Goal: Obtain resource: Download file/media

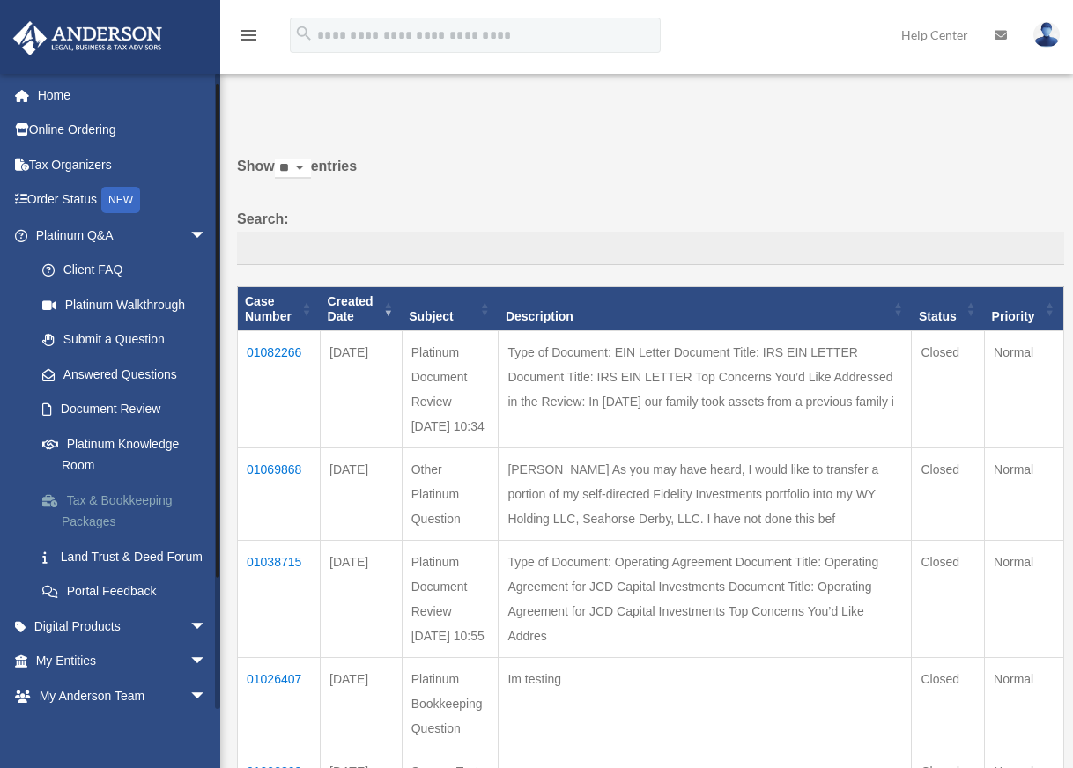
scroll to position [169, 0]
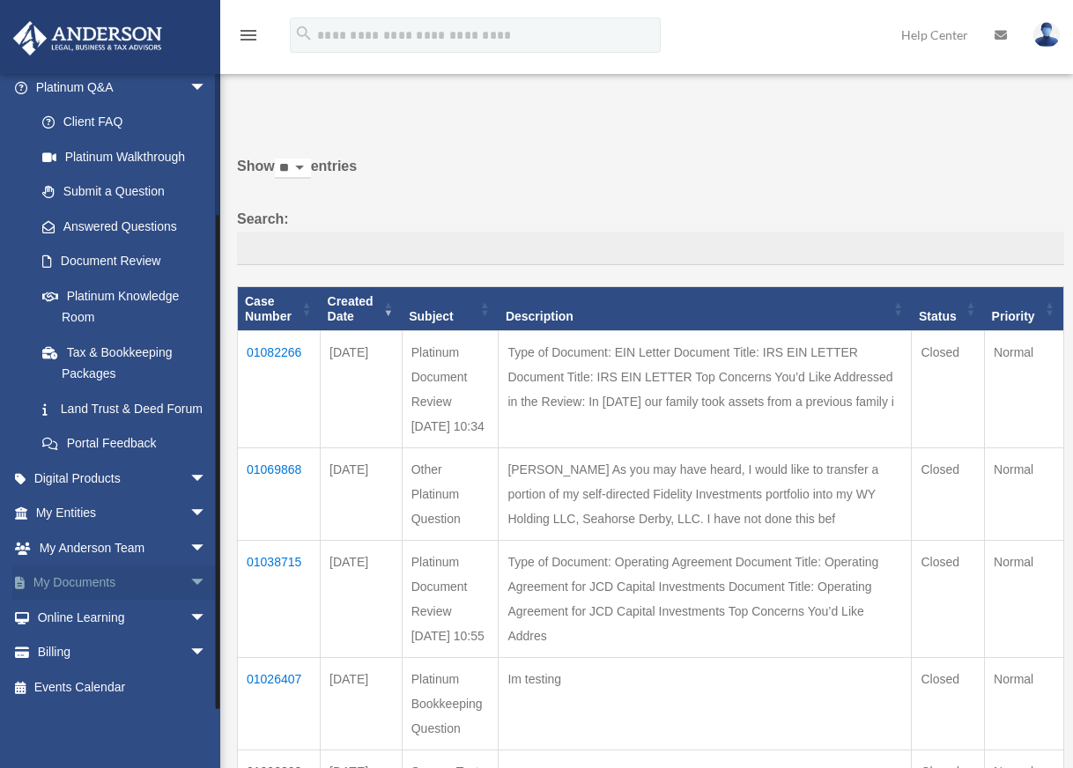
click at [129, 589] on link "My Documents arrow_drop_down" at bounding box center [122, 582] width 221 height 35
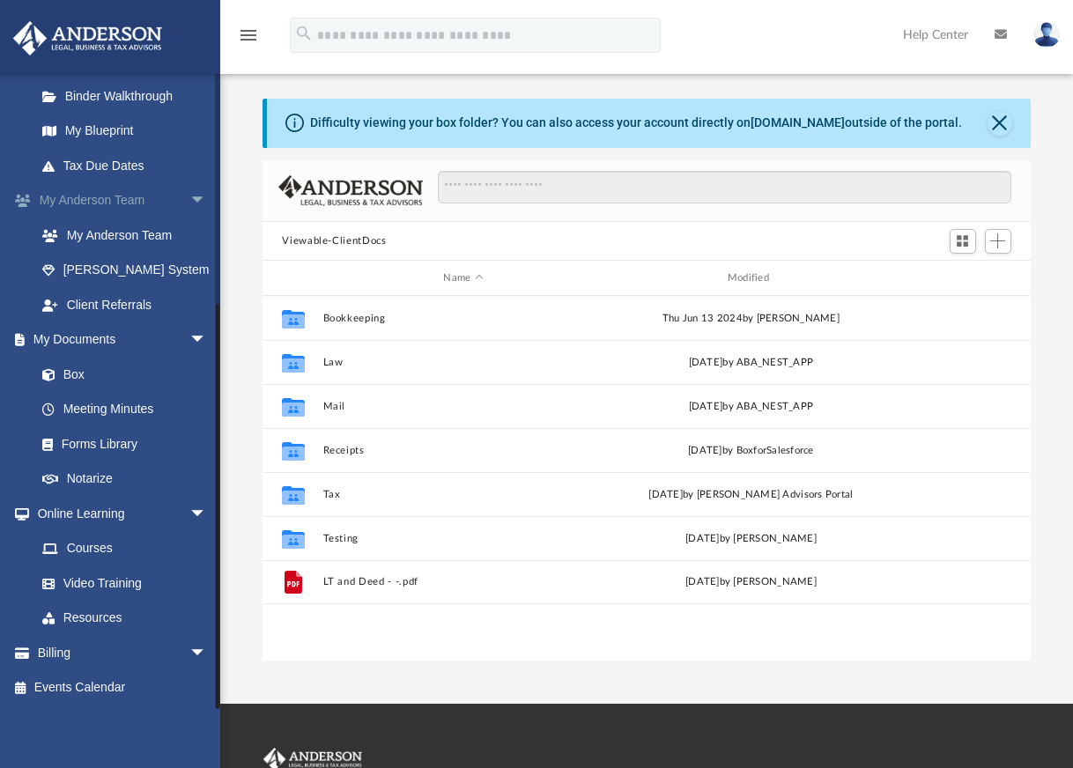
scroll to position [388, 754]
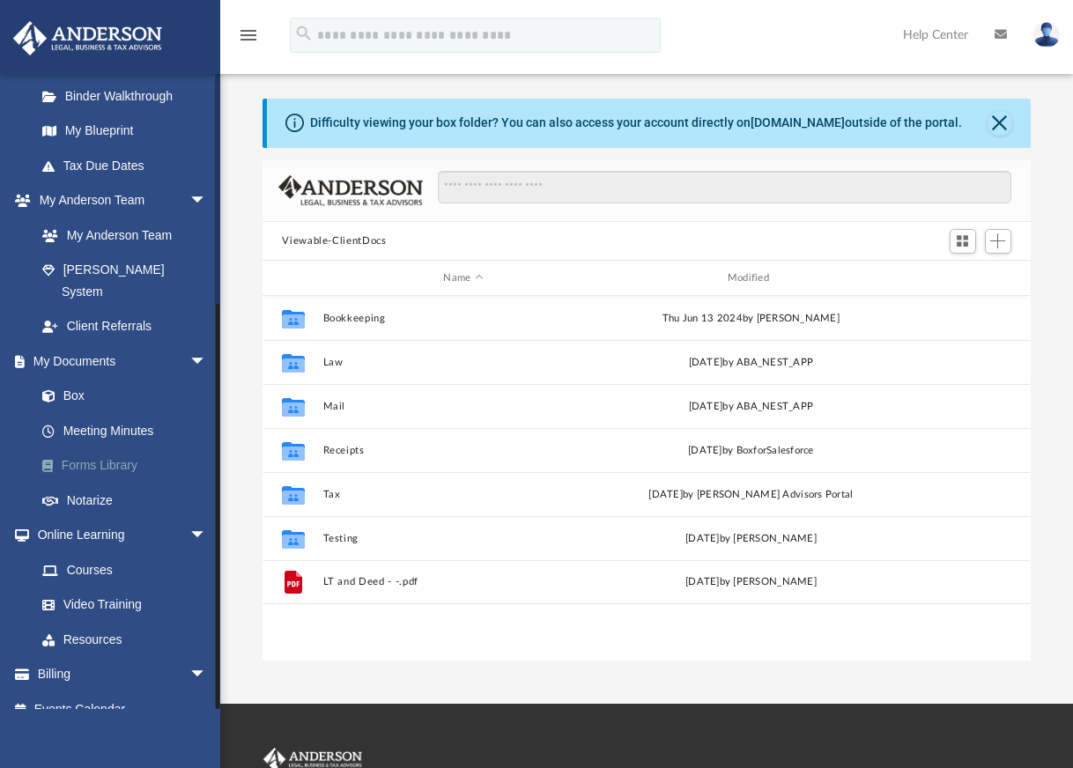
click at [95, 450] on link "Forms Library" at bounding box center [129, 465] width 209 height 35
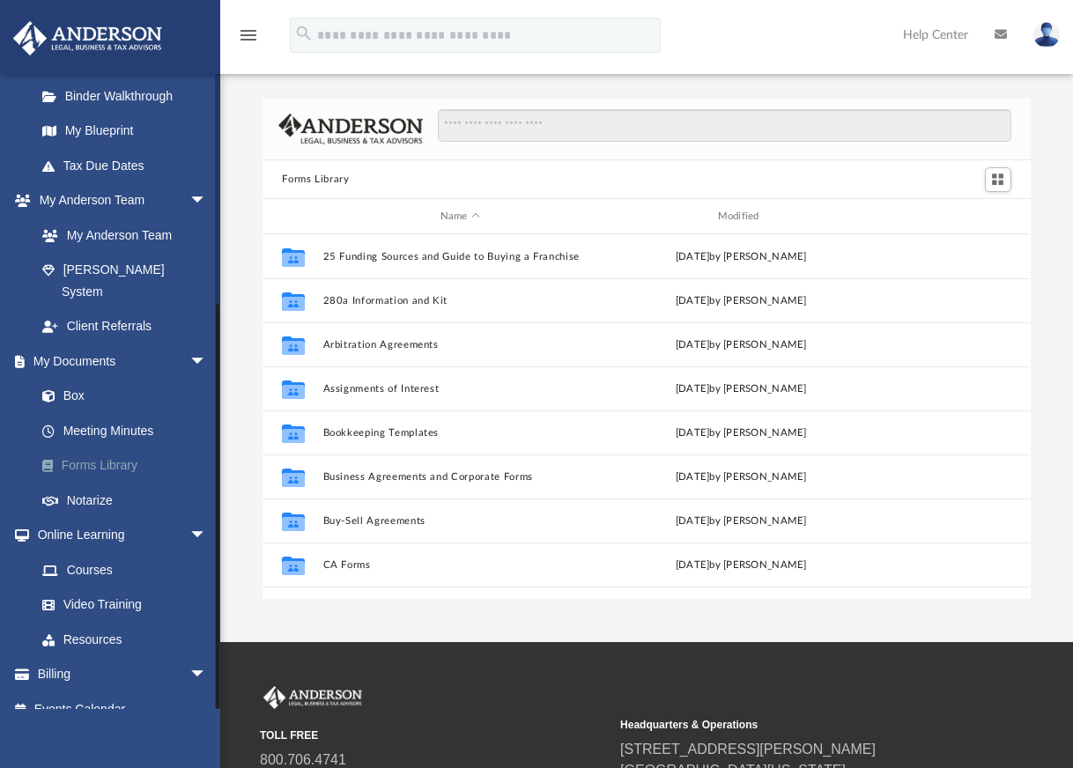
scroll to position [388, 754]
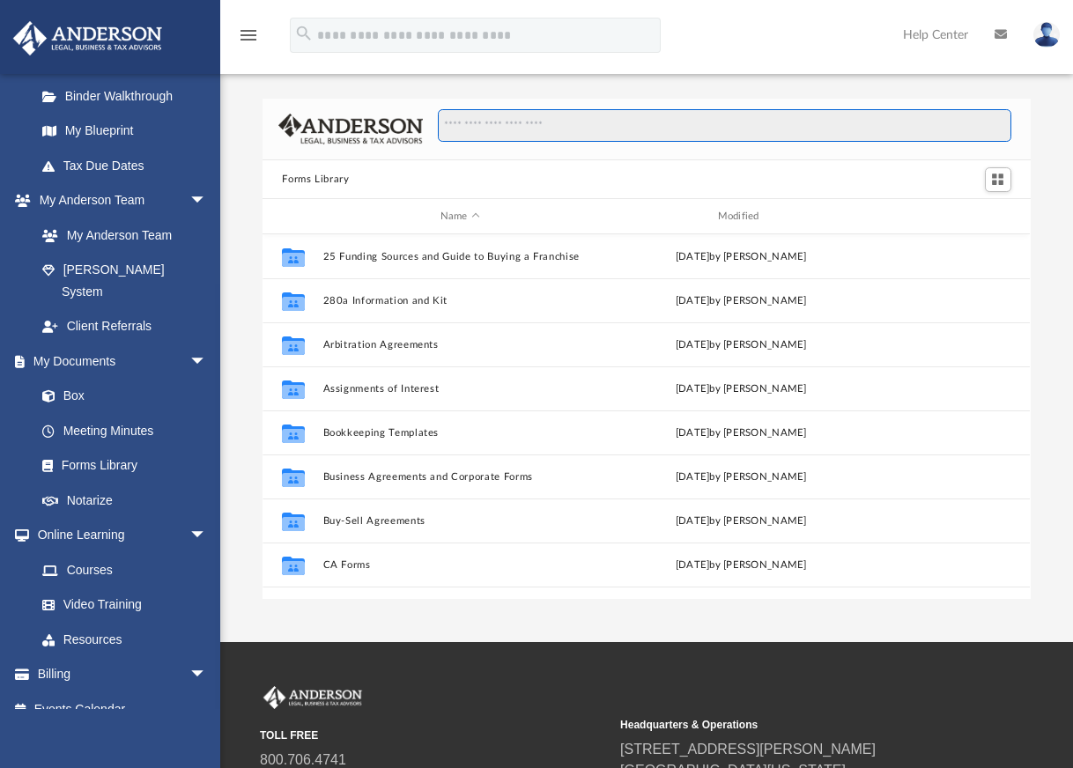
click at [569, 123] on input "Search files and folders" at bounding box center [724, 125] width 573 height 33
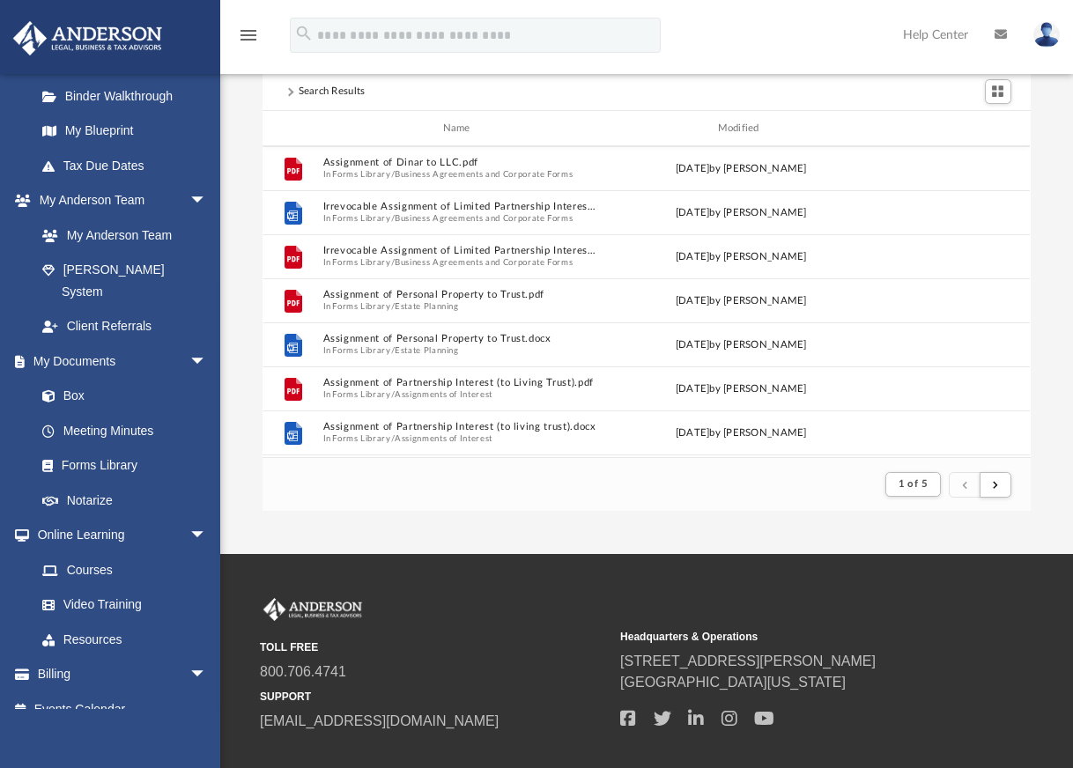
scroll to position [705, 0]
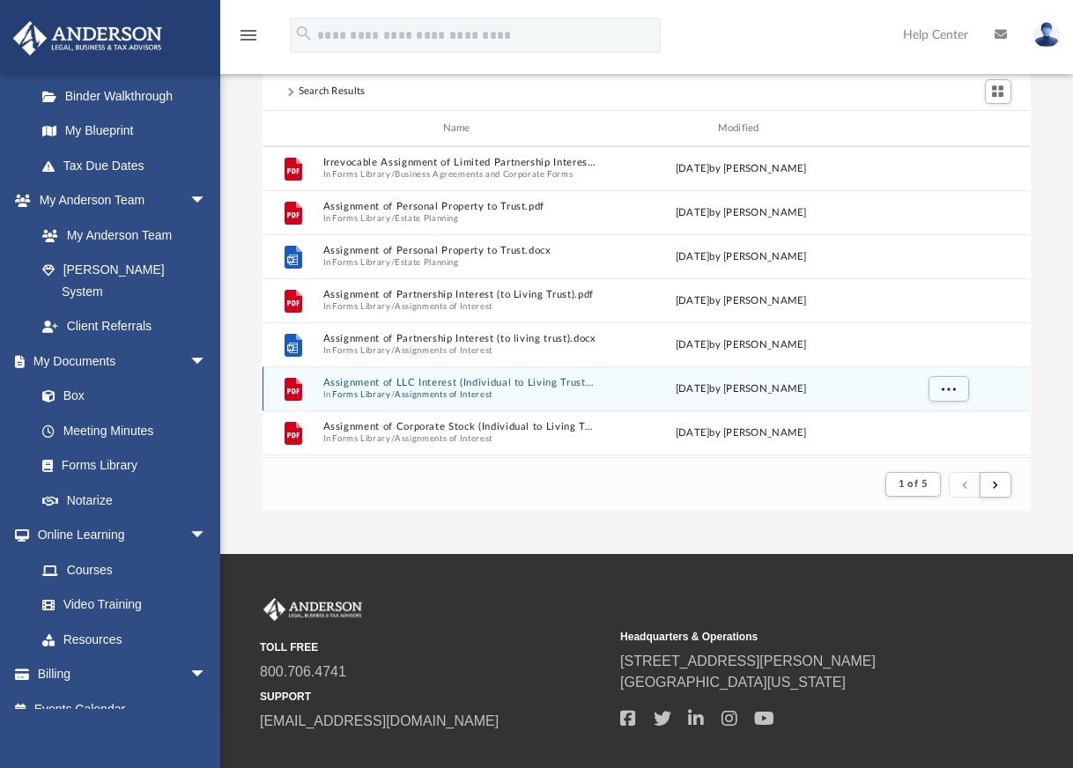
type input "**********"
click at [390, 383] on button "Assignment of LLC Interest (Individual to Living Trust ).pdf" at bounding box center [460, 383] width 274 height 11
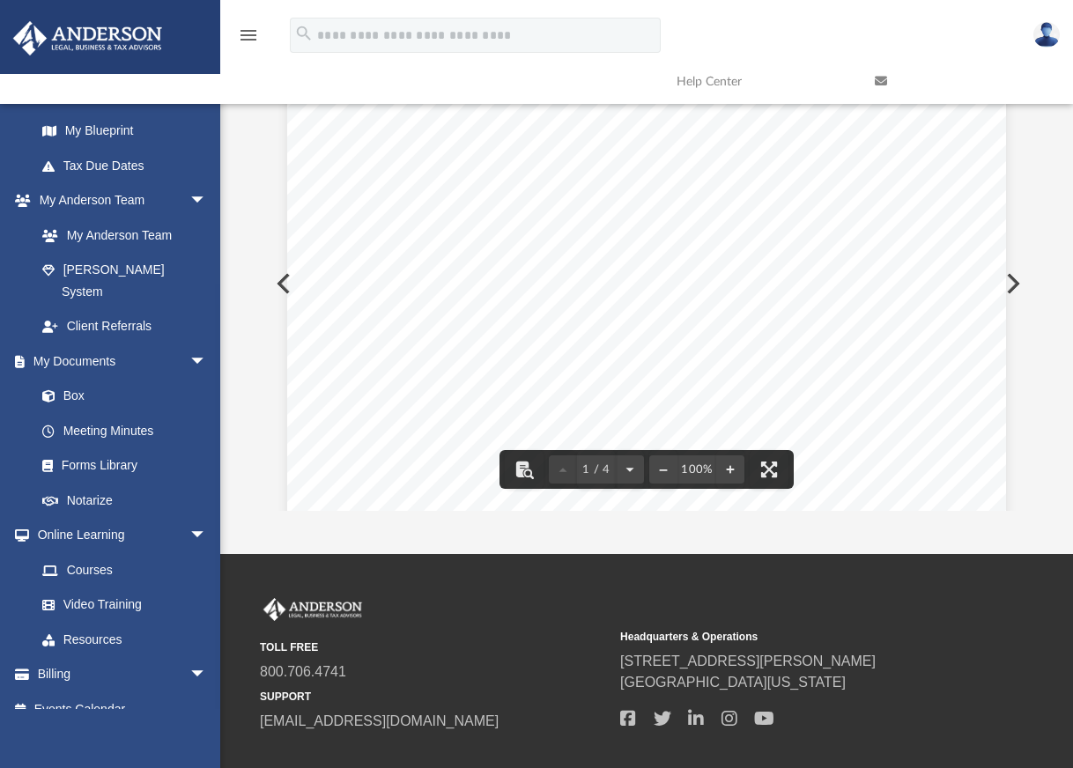
scroll to position [0, 0]
click at [84, 30] on img at bounding box center [87, 38] width 159 height 34
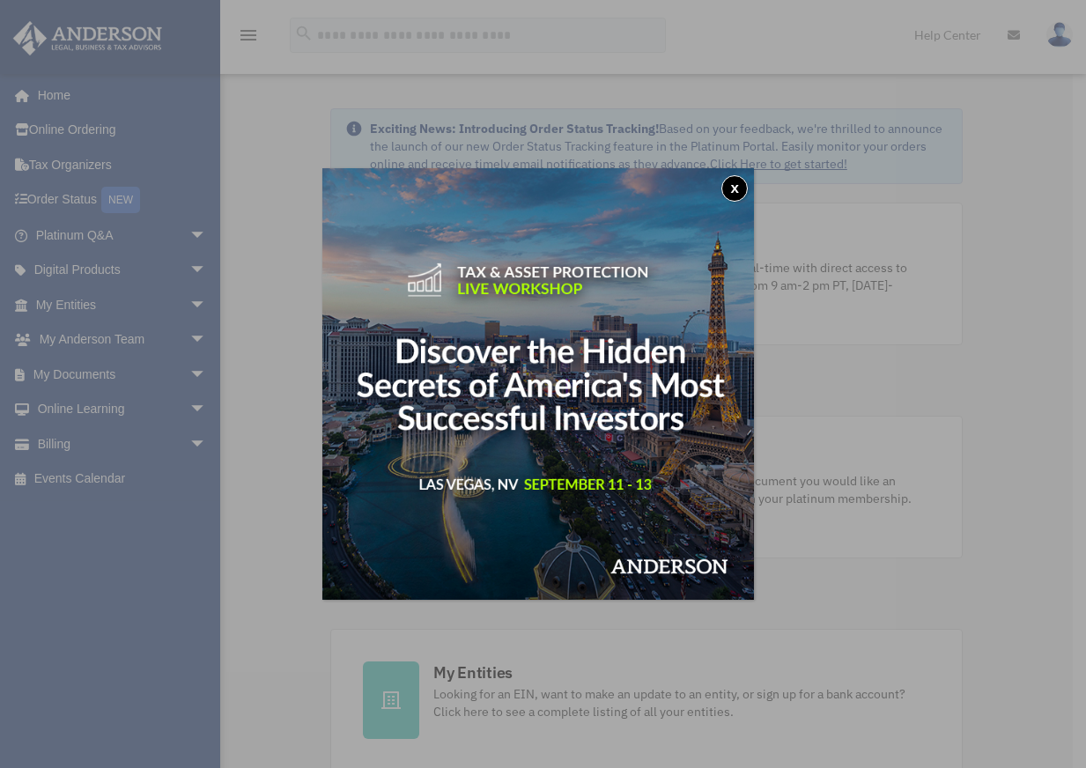
click at [735, 188] on button "x" at bounding box center [734, 188] width 26 height 26
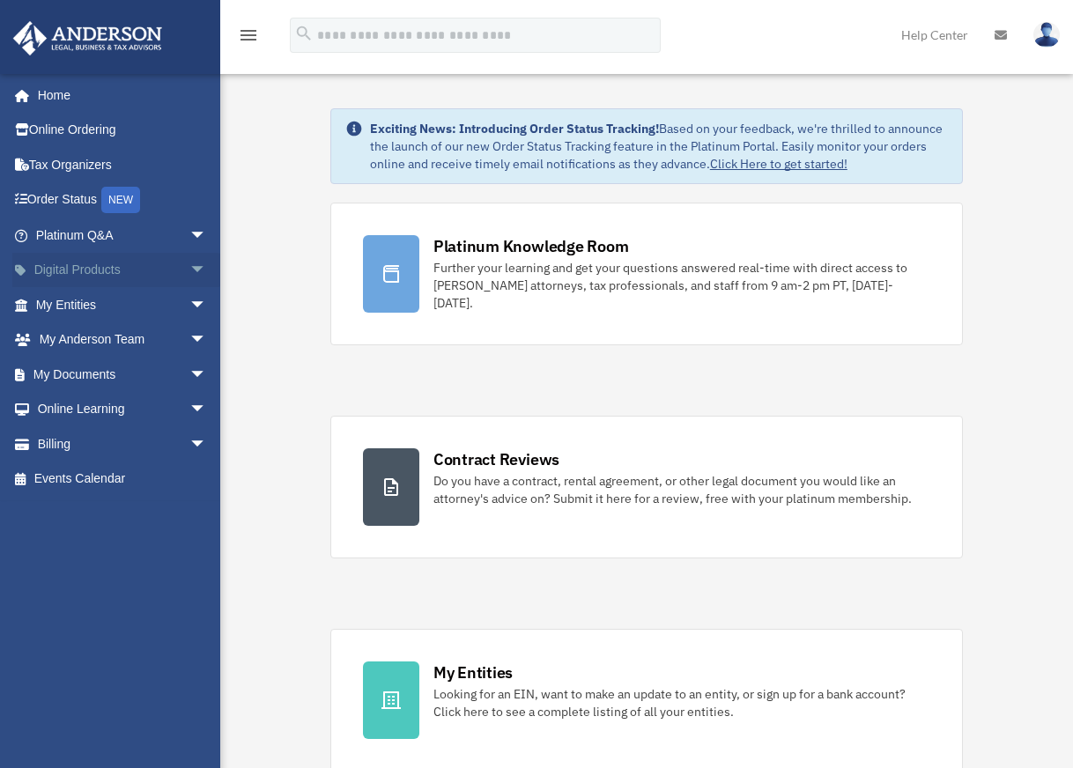
click at [189, 266] on span "arrow_drop_down" at bounding box center [206, 271] width 35 height 36
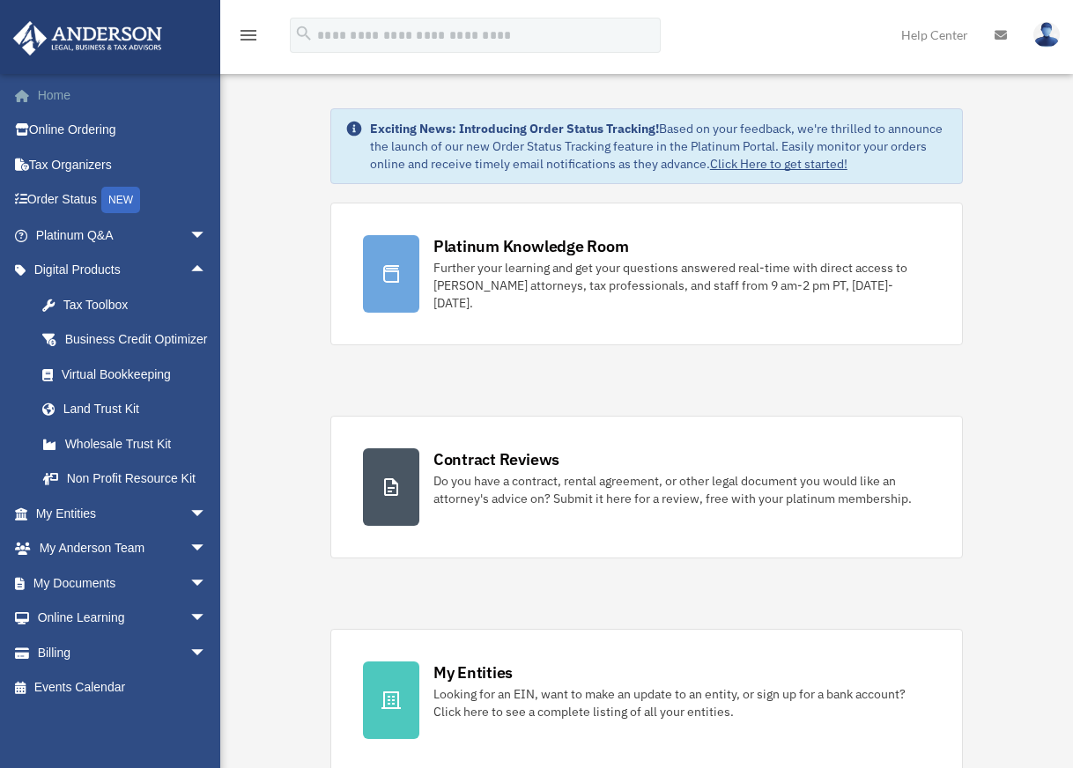
click at [66, 97] on link "Home" at bounding box center [122, 95] width 221 height 35
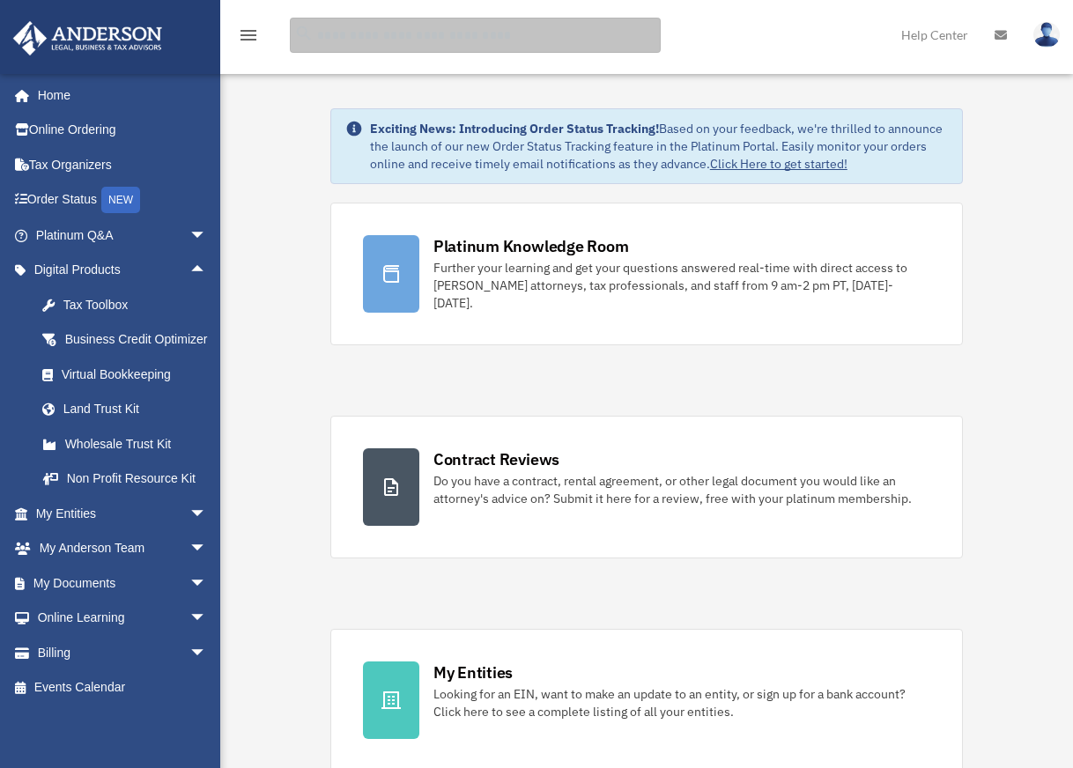
click at [393, 41] on input "search" at bounding box center [475, 35] width 371 height 35
type input "***"
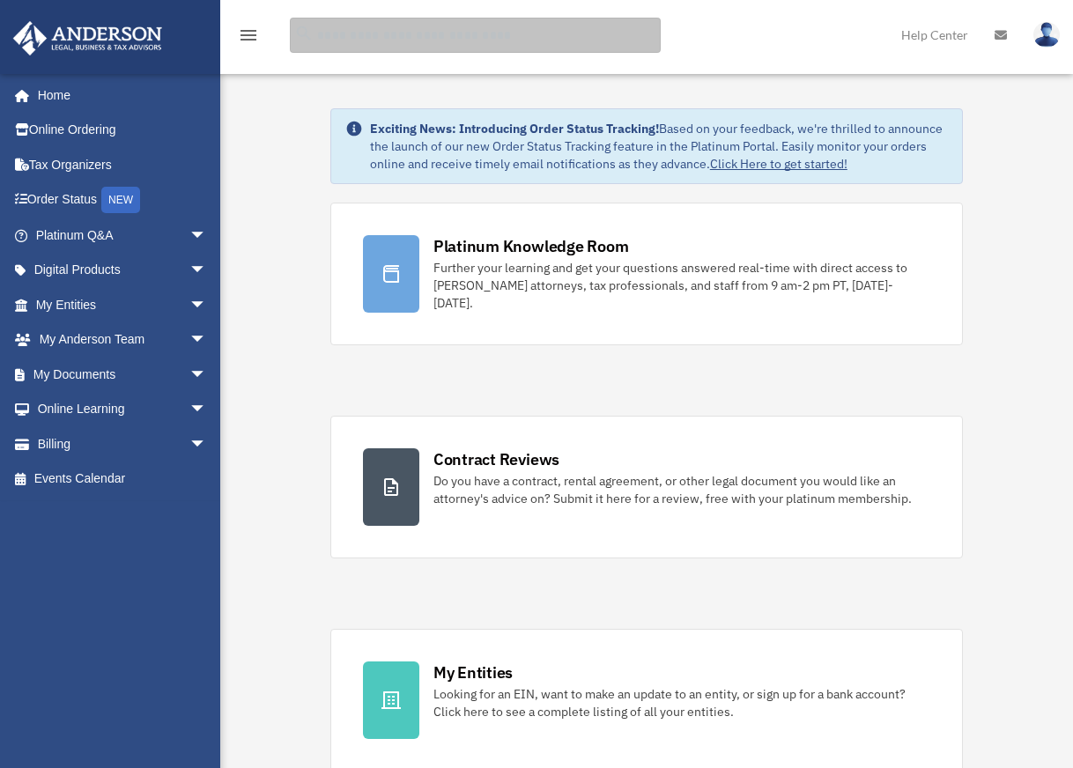
click at [434, 33] on input "search" at bounding box center [475, 35] width 371 height 35
type input "**********"
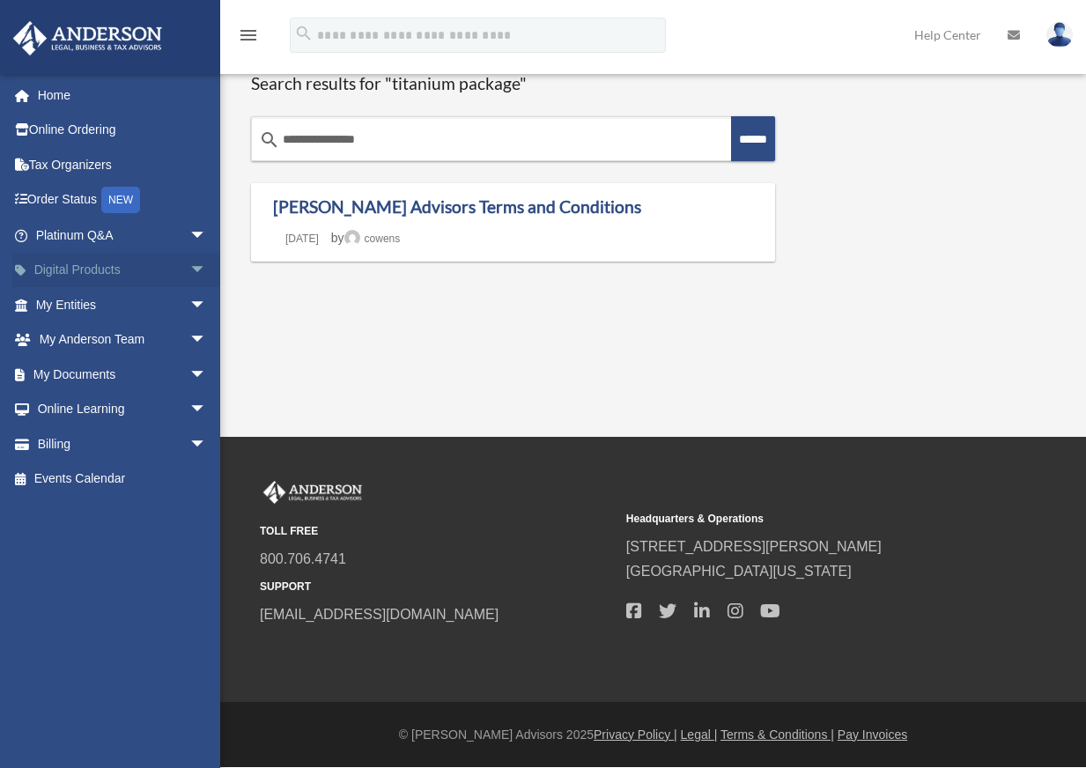
click at [195, 264] on span "arrow_drop_down" at bounding box center [206, 271] width 35 height 36
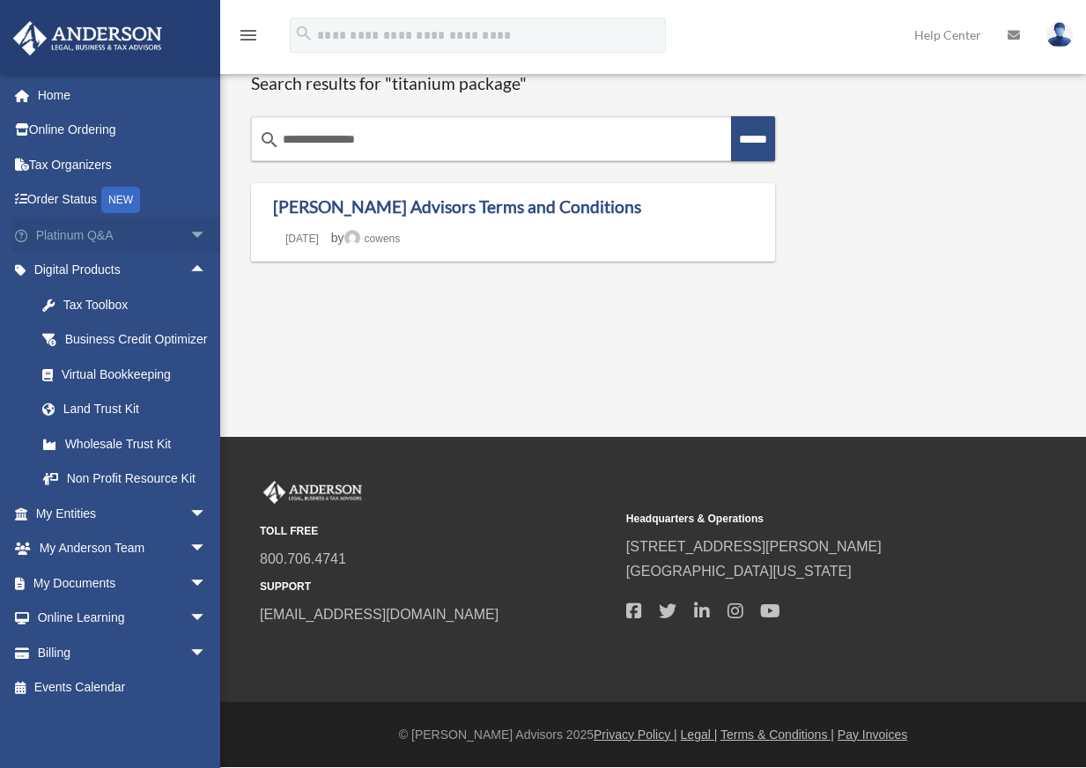
click at [189, 237] on span "arrow_drop_down" at bounding box center [206, 236] width 35 height 36
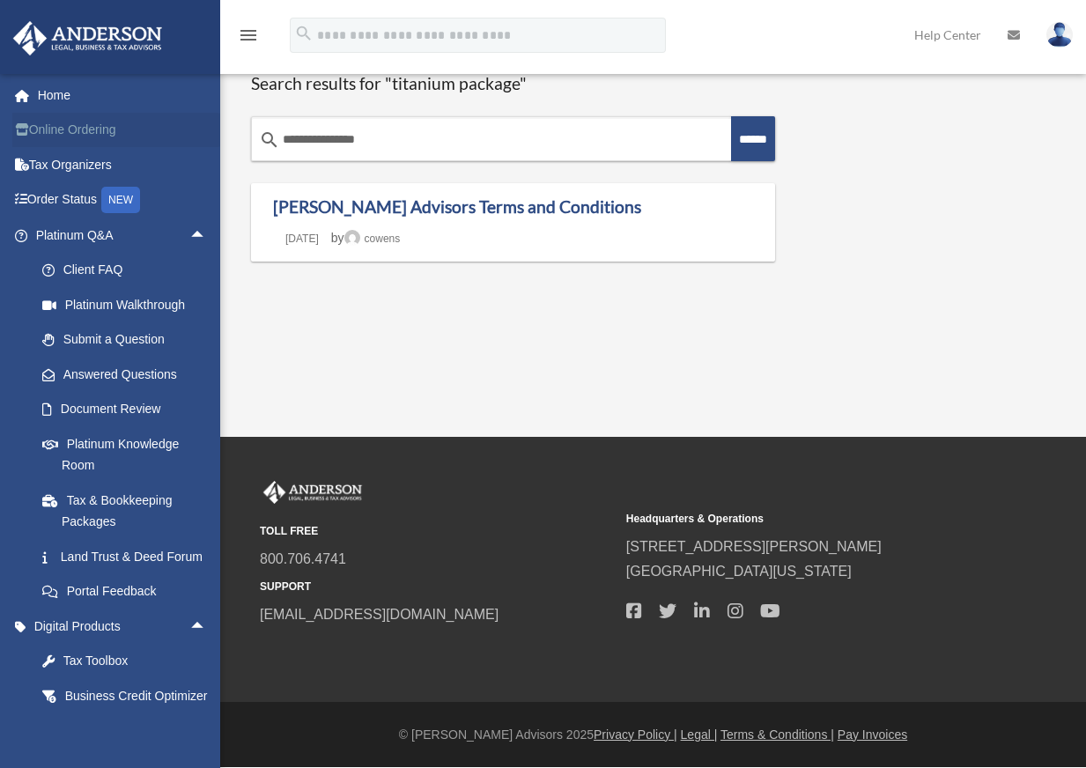
click at [54, 126] on link "Online Ordering" at bounding box center [122, 130] width 221 height 35
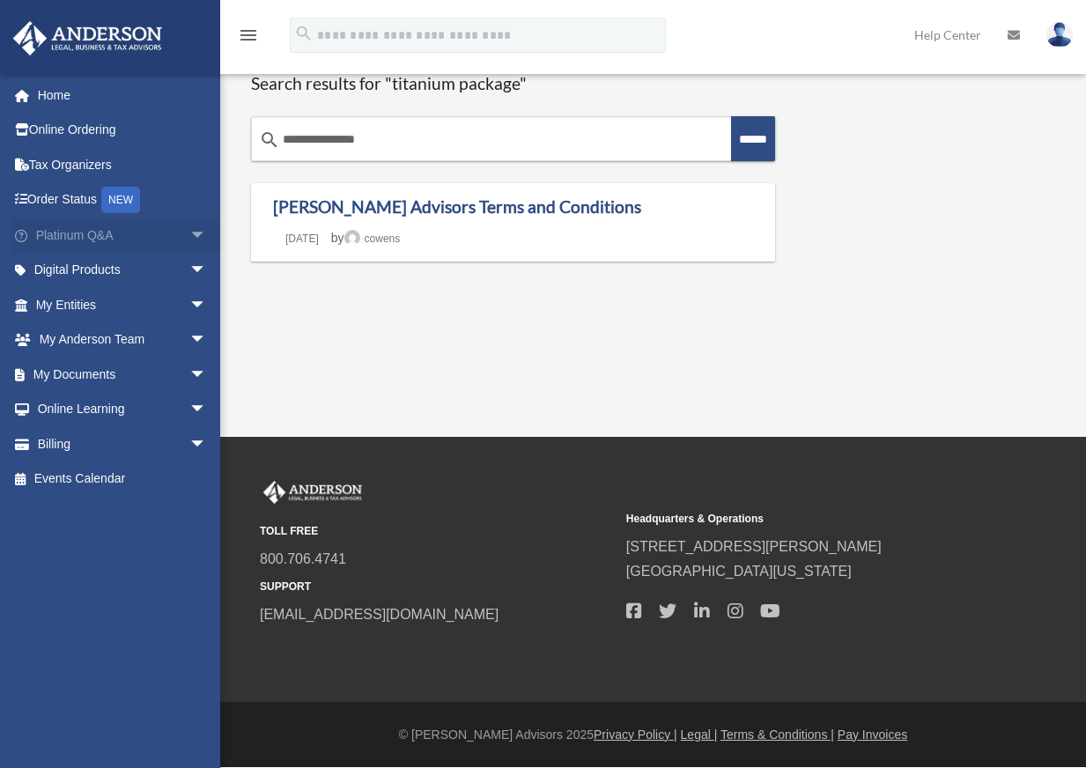
click at [102, 237] on link "Platinum Q&A arrow_drop_down" at bounding box center [122, 235] width 221 height 35
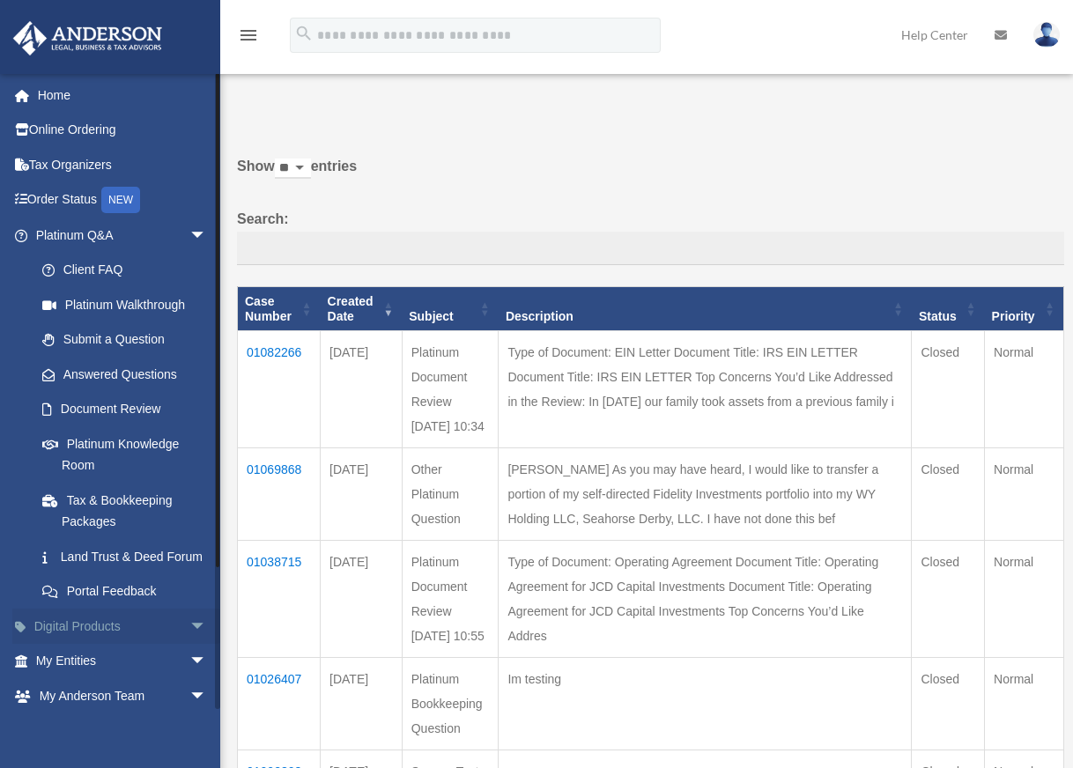
click at [189, 645] on span "arrow_drop_down" at bounding box center [206, 627] width 35 height 36
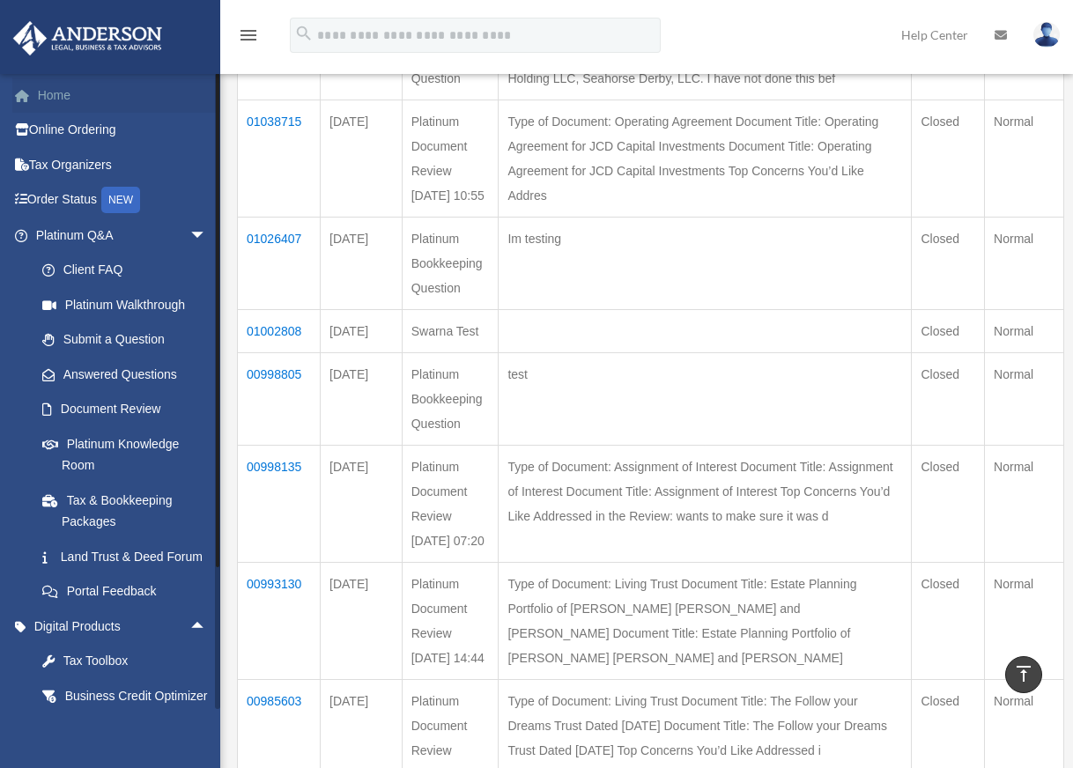
click at [71, 94] on link "Home" at bounding box center [122, 95] width 221 height 35
